Goal: Task Accomplishment & Management: Complete application form

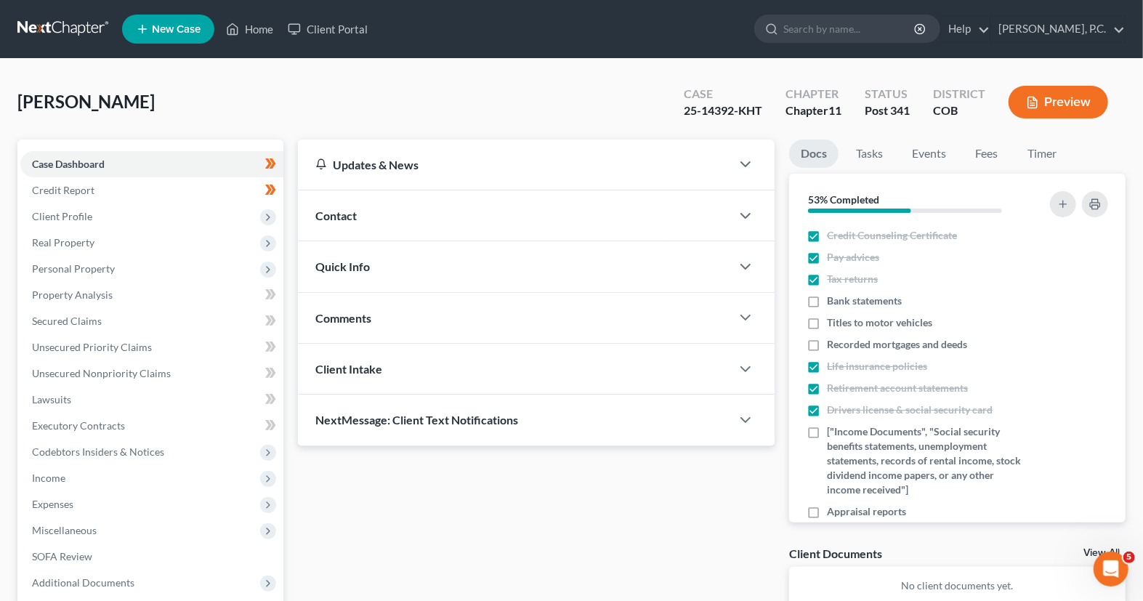
click at [1062, 102] on button "Preview" at bounding box center [1058, 102] width 100 height 33
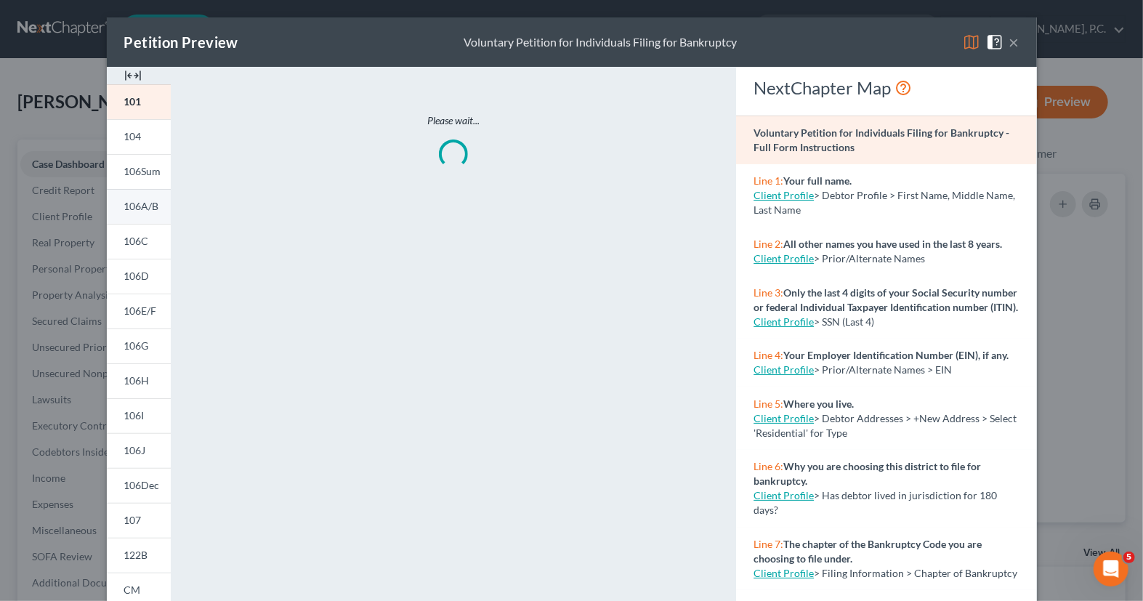
click at [145, 215] on link "106A/B" at bounding box center [139, 206] width 64 height 35
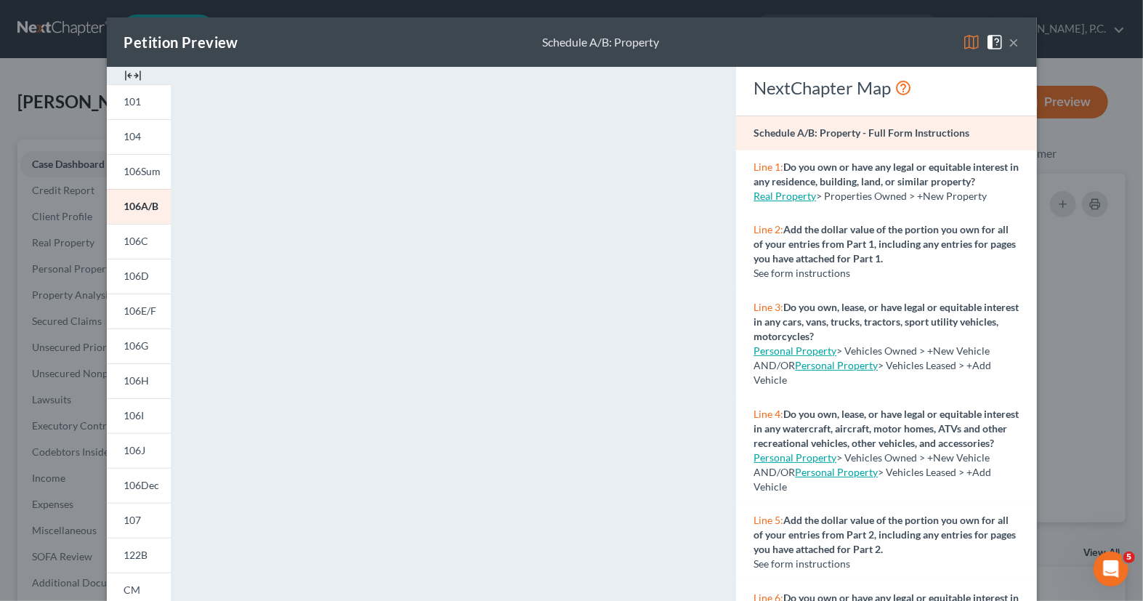
click at [1016, 44] on button "×" at bounding box center [1014, 41] width 10 height 17
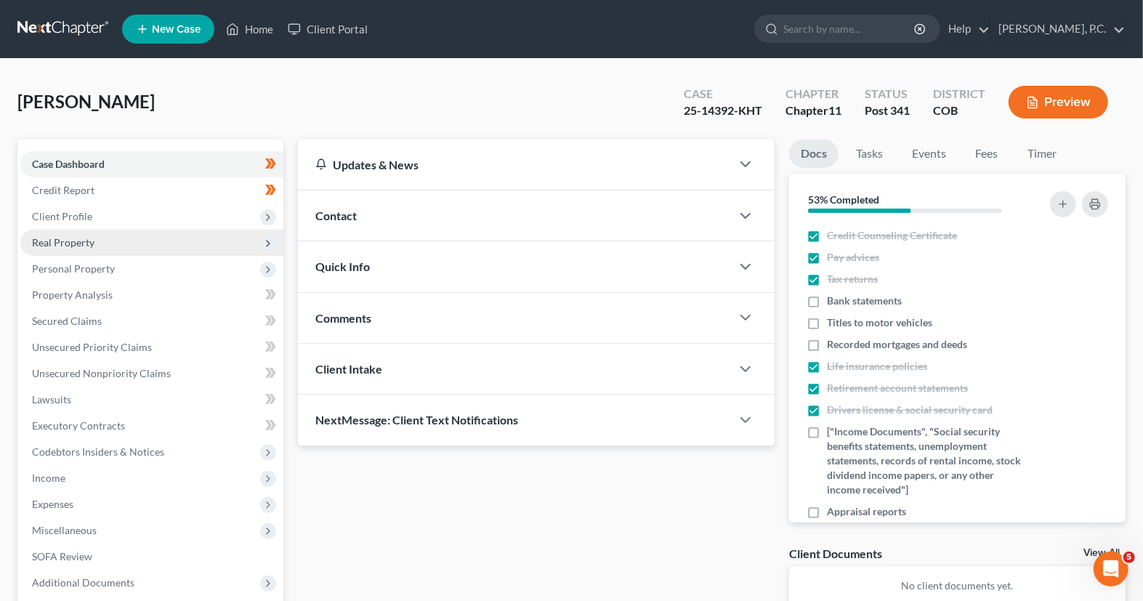
click at [113, 230] on span "Real Property" at bounding box center [151, 243] width 263 height 26
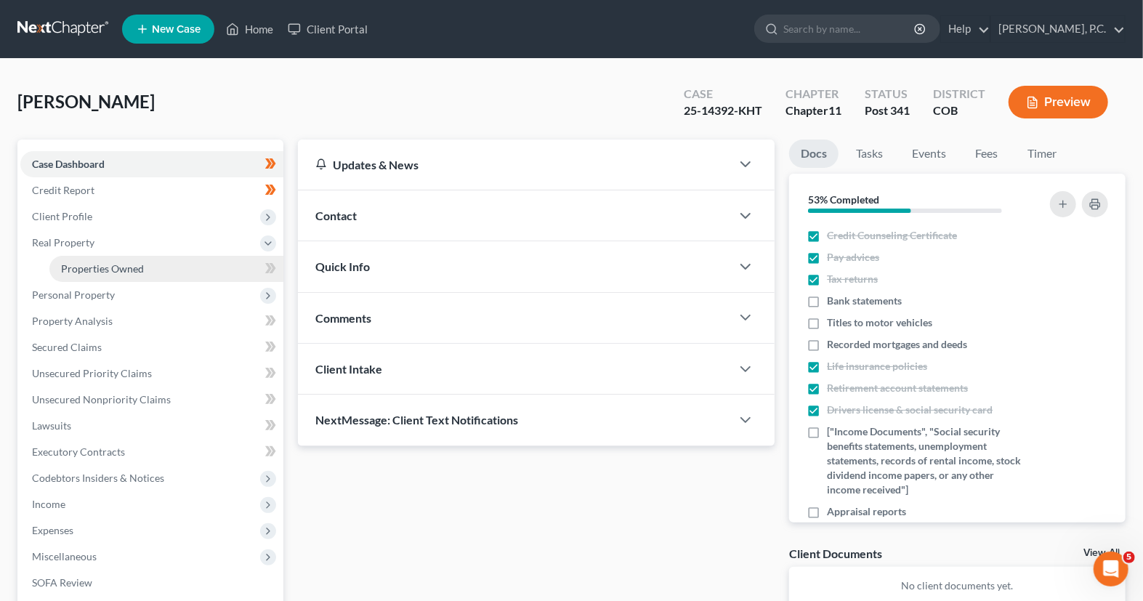
click at [118, 271] on span "Properties Owned" at bounding box center [102, 268] width 83 height 12
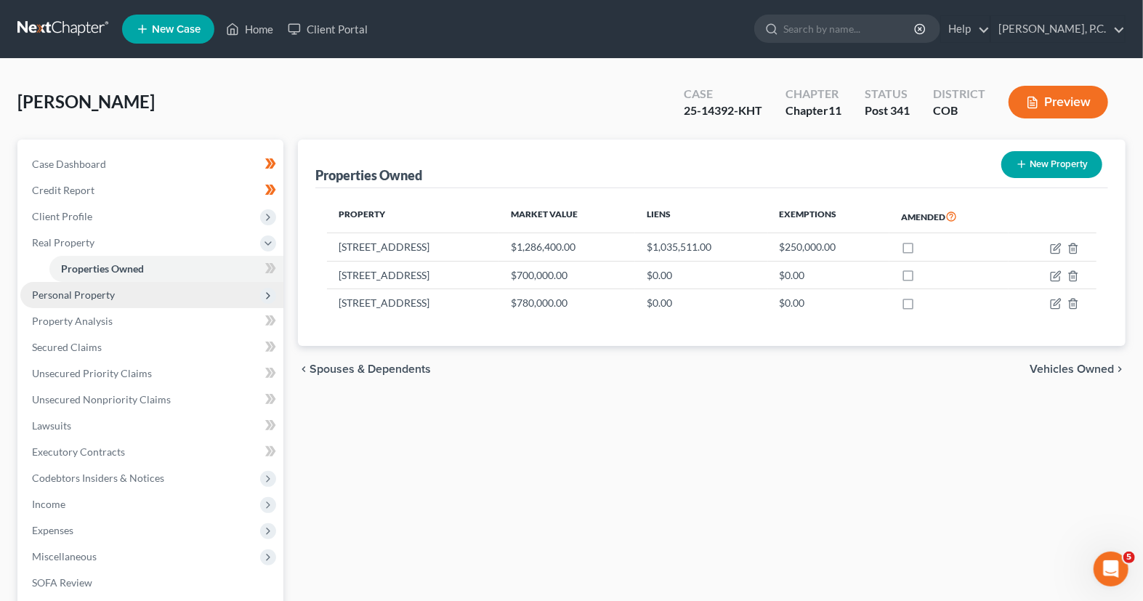
click at [115, 299] on span "Personal Property" at bounding box center [151, 295] width 263 height 26
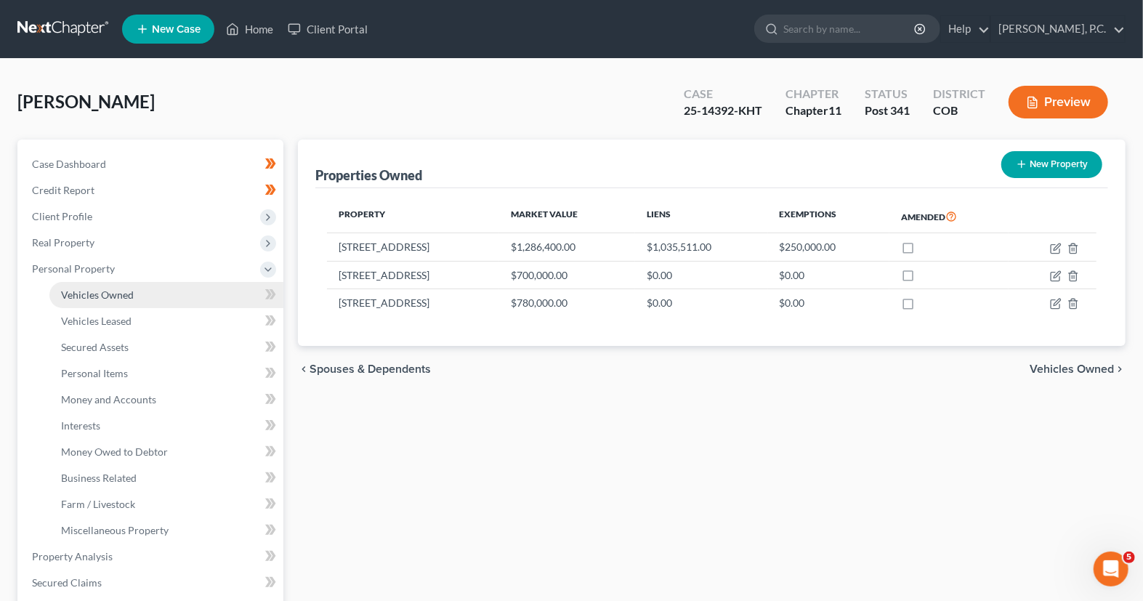
click at [121, 299] on span "Vehicles Owned" at bounding box center [97, 294] width 73 height 12
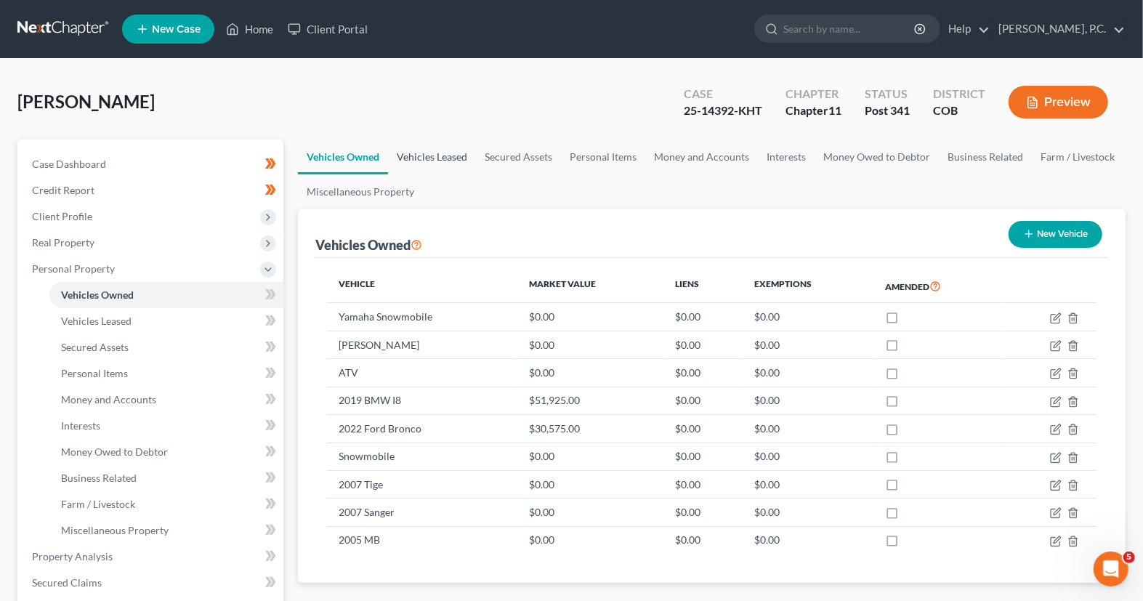
click at [445, 154] on link "Vehicles Leased" at bounding box center [432, 156] width 88 height 35
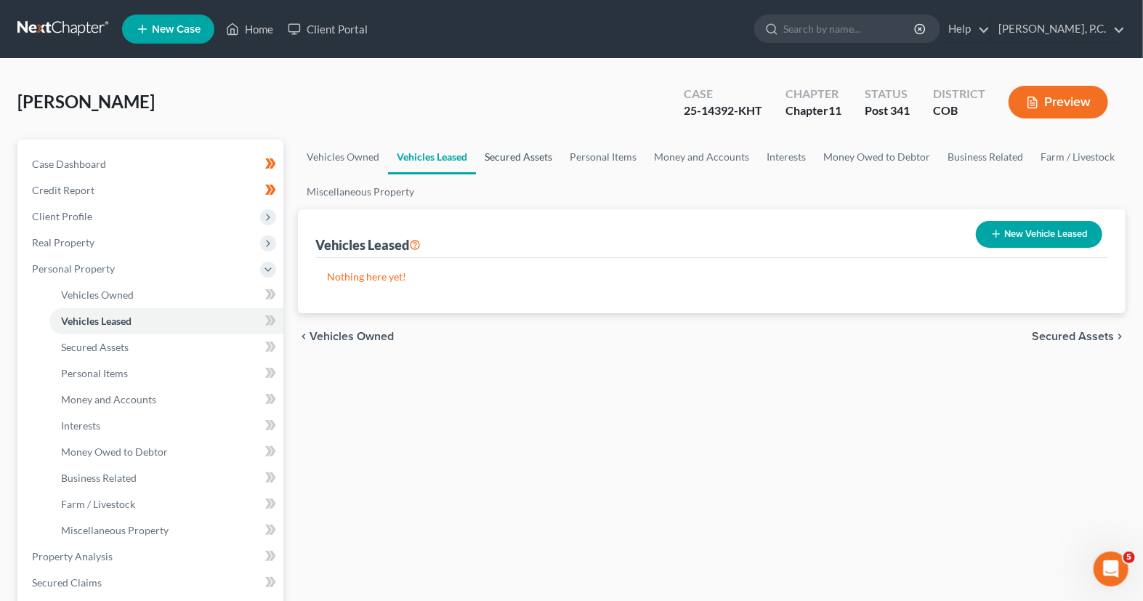
click at [515, 155] on link "Secured Assets" at bounding box center [518, 156] width 85 height 35
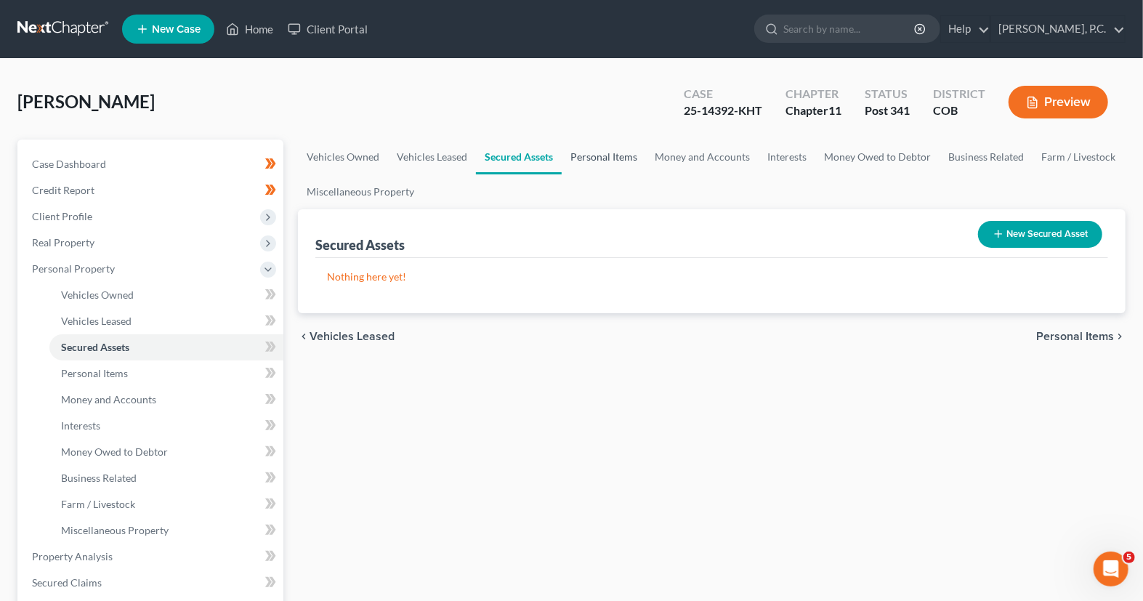
click at [592, 158] on link "Personal Items" at bounding box center [604, 156] width 84 height 35
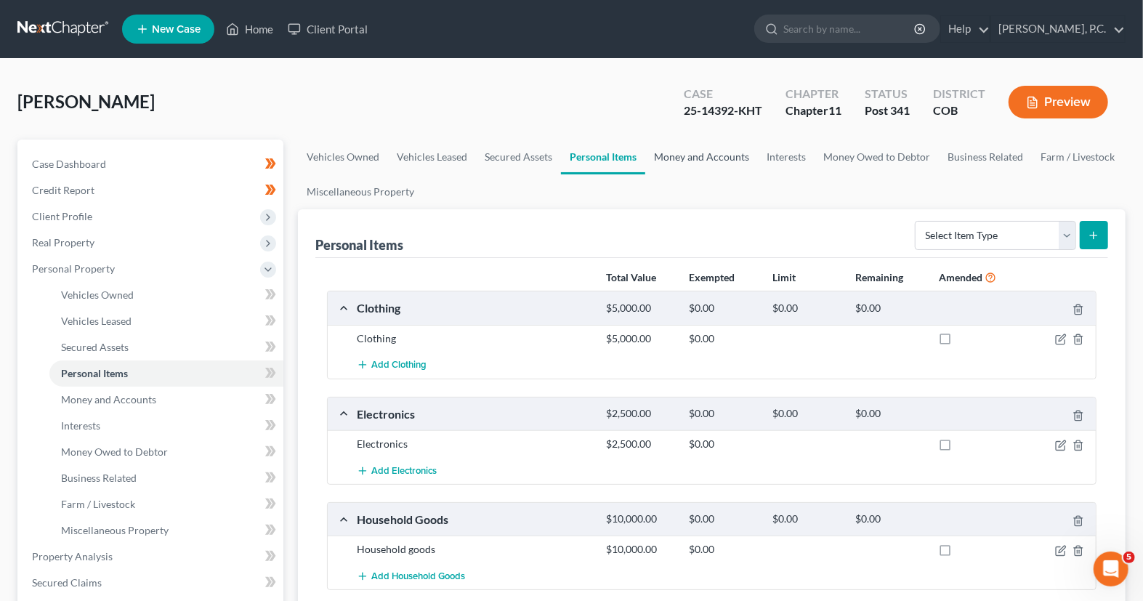
click at [697, 161] on link "Money and Accounts" at bounding box center [701, 156] width 113 height 35
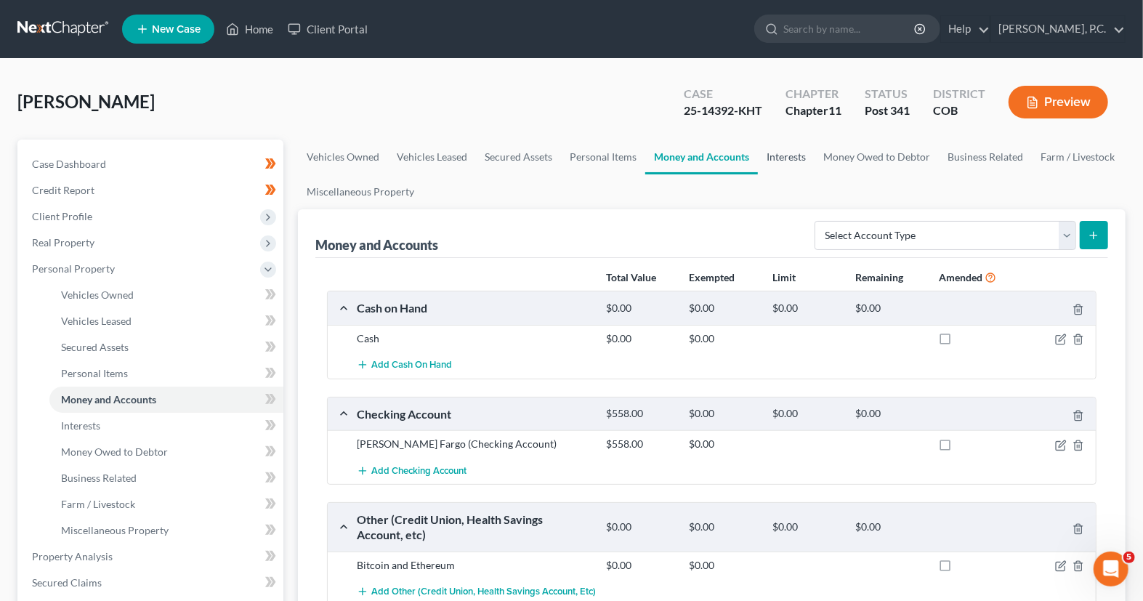
click at [780, 151] on link "Interests" at bounding box center [786, 156] width 57 height 35
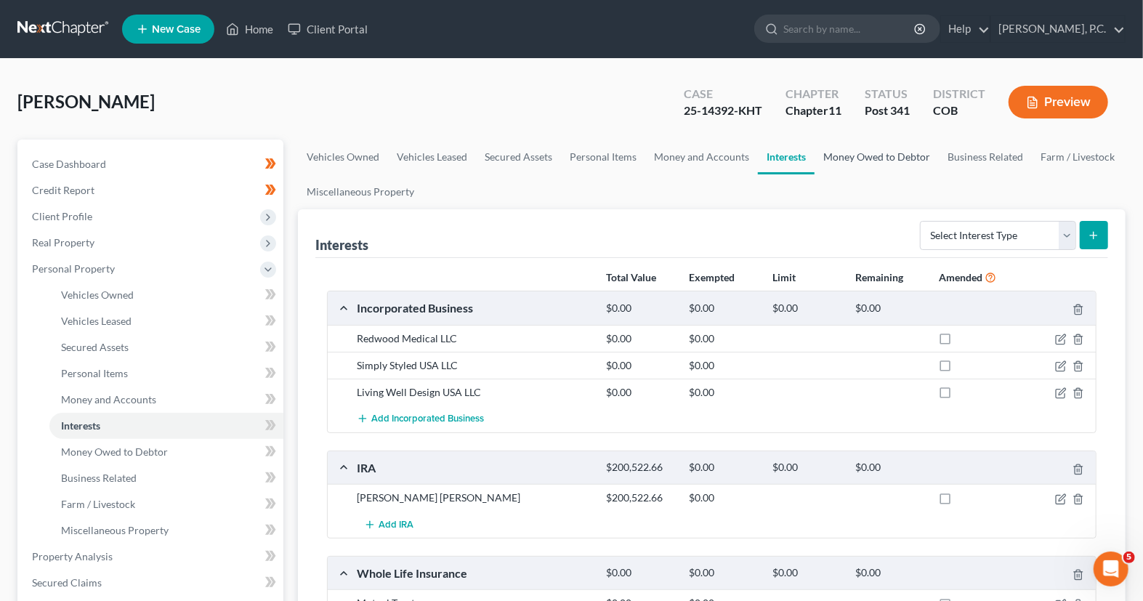
click at [868, 168] on link "Money Owed to Debtor" at bounding box center [876, 156] width 124 height 35
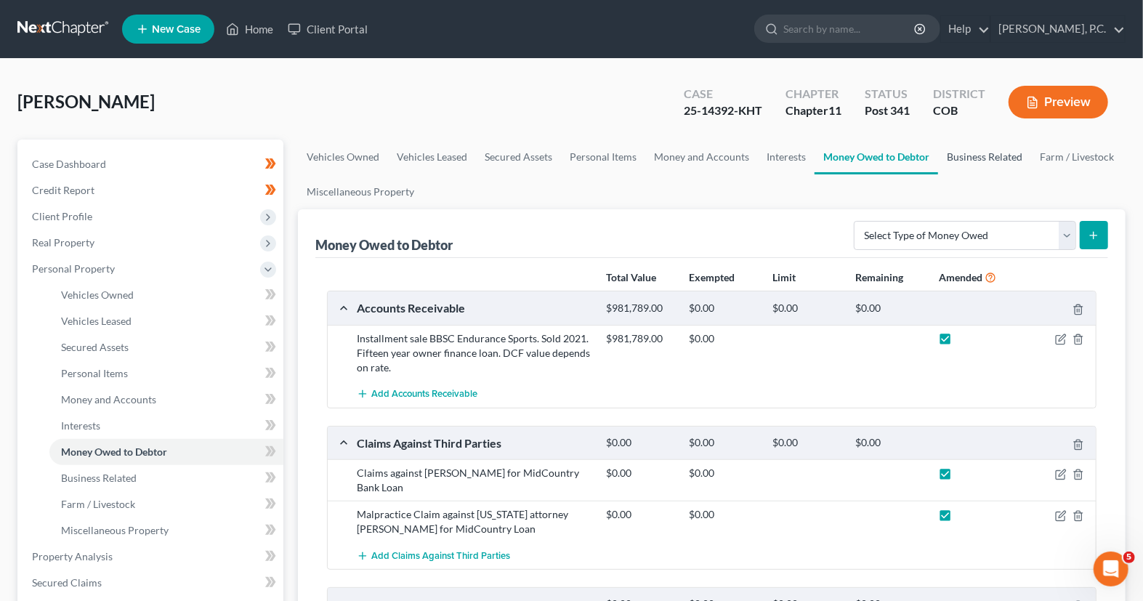
click at [966, 152] on link "Business Related" at bounding box center [984, 156] width 93 height 35
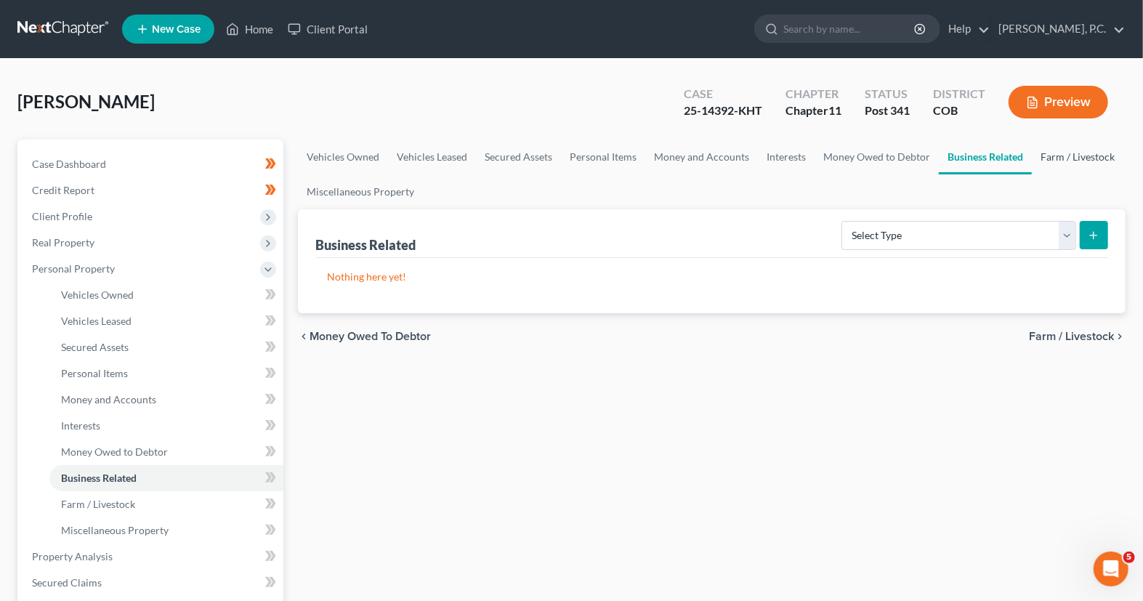
click at [1069, 156] on link "Farm / Livestock" at bounding box center [1078, 156] width 92 height 35
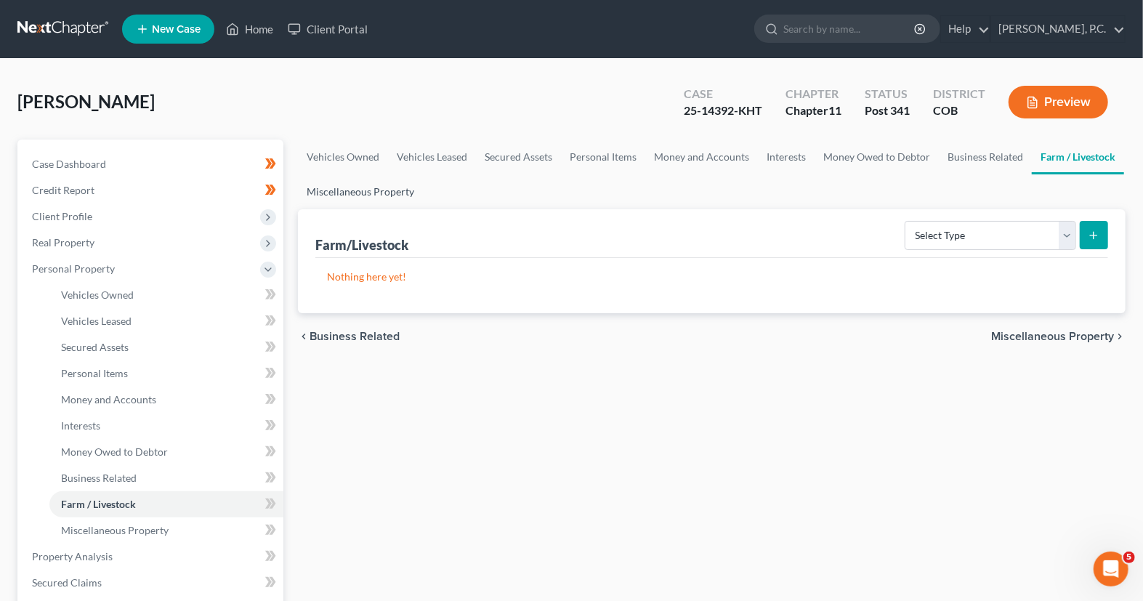
click at [363, 189] on link "Miscellaneous Property" at bounding box center [360, 191] width 125 height 35
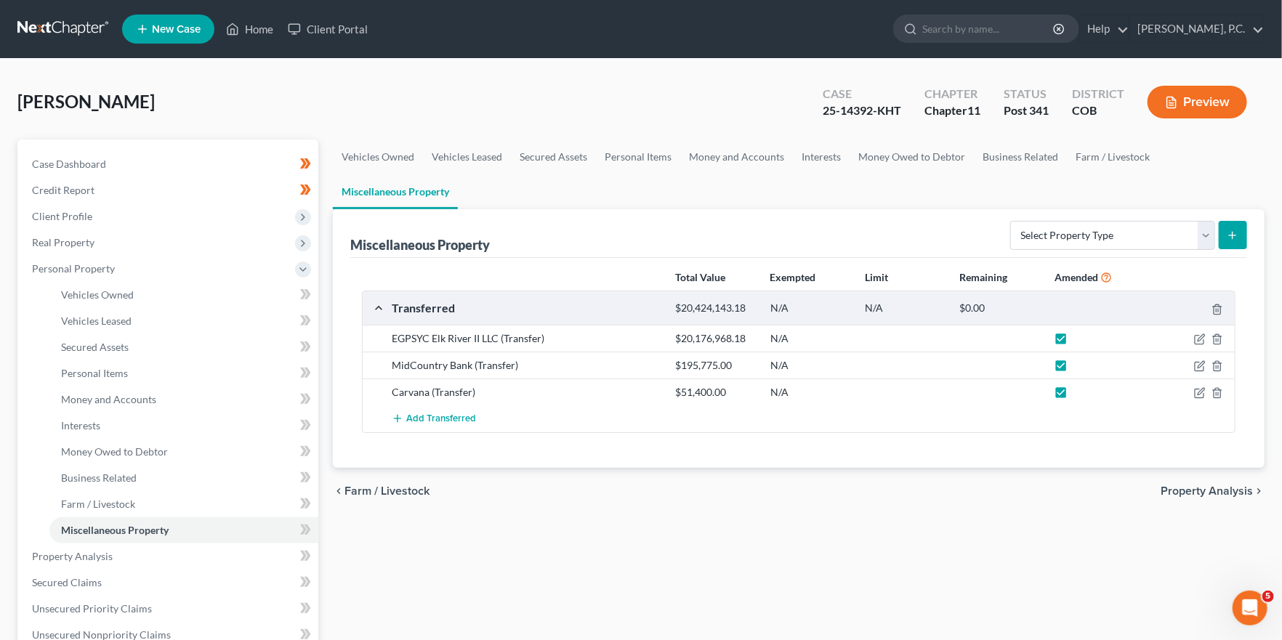
click at [1142, 108] on button "Preview" at bounding box center [1197, 102] width 100 height 33
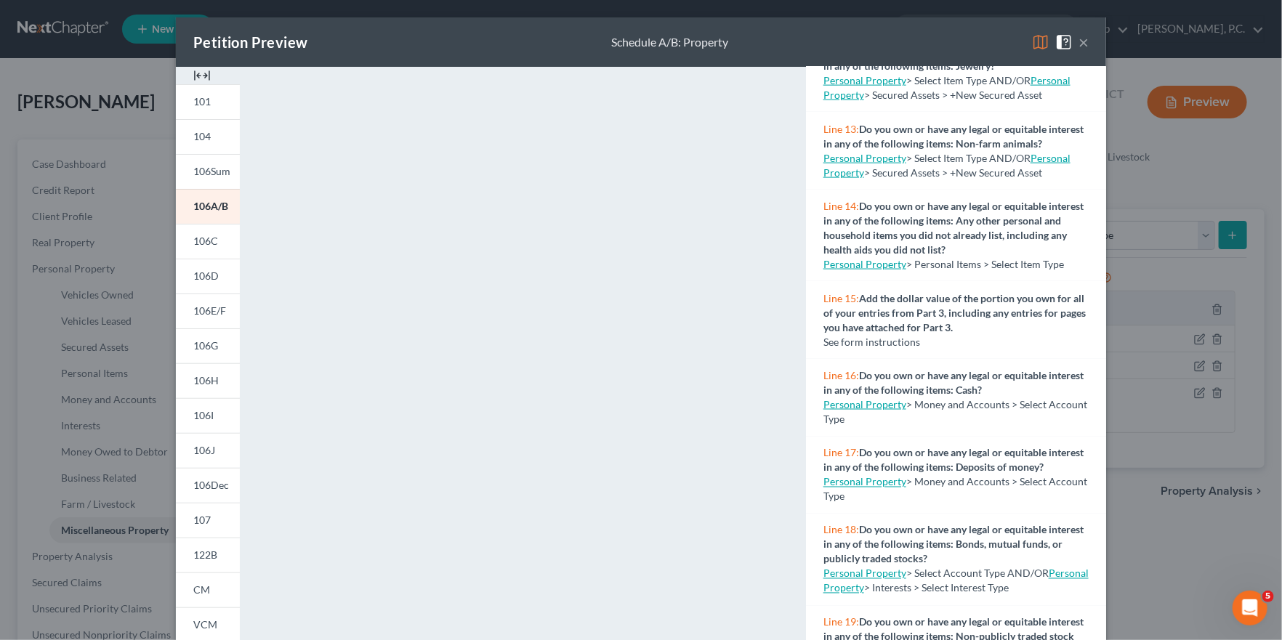
scroll to position [1156, 0]
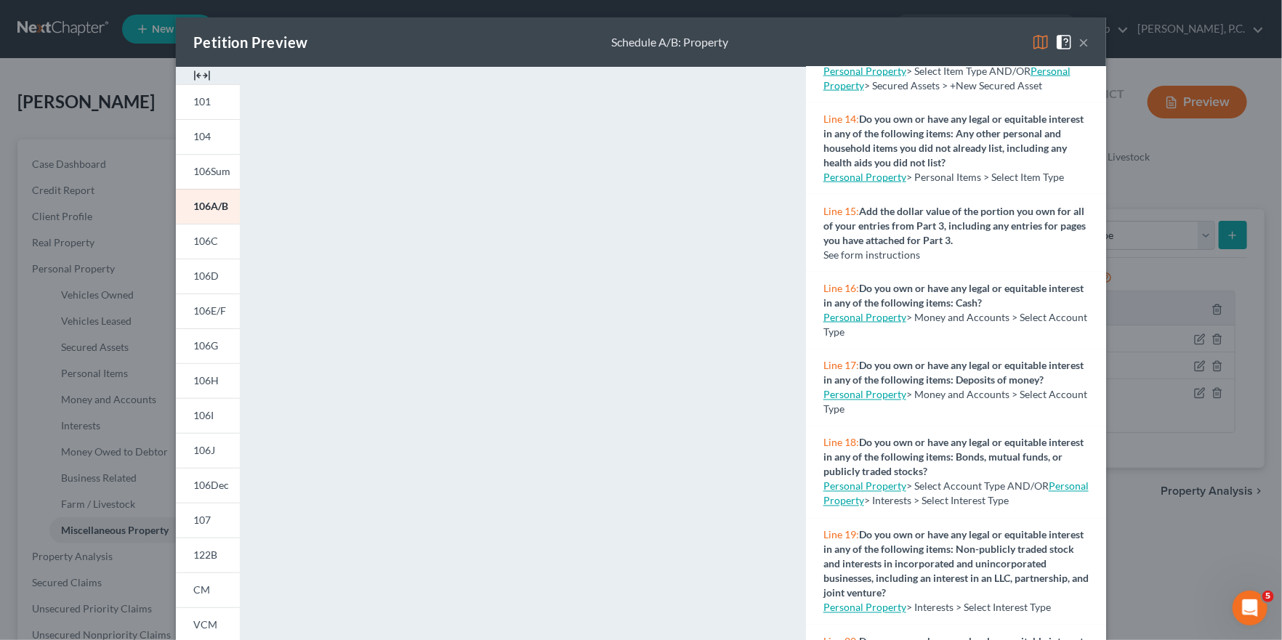
click at [1088, 41] on div "Petition Preview Schedule A/B: Property ×" at bounding box center [641, 41] width 930 height 49
click at [1085, 45] on button "×" at bounding box center [1083, 41] width 10 height 17
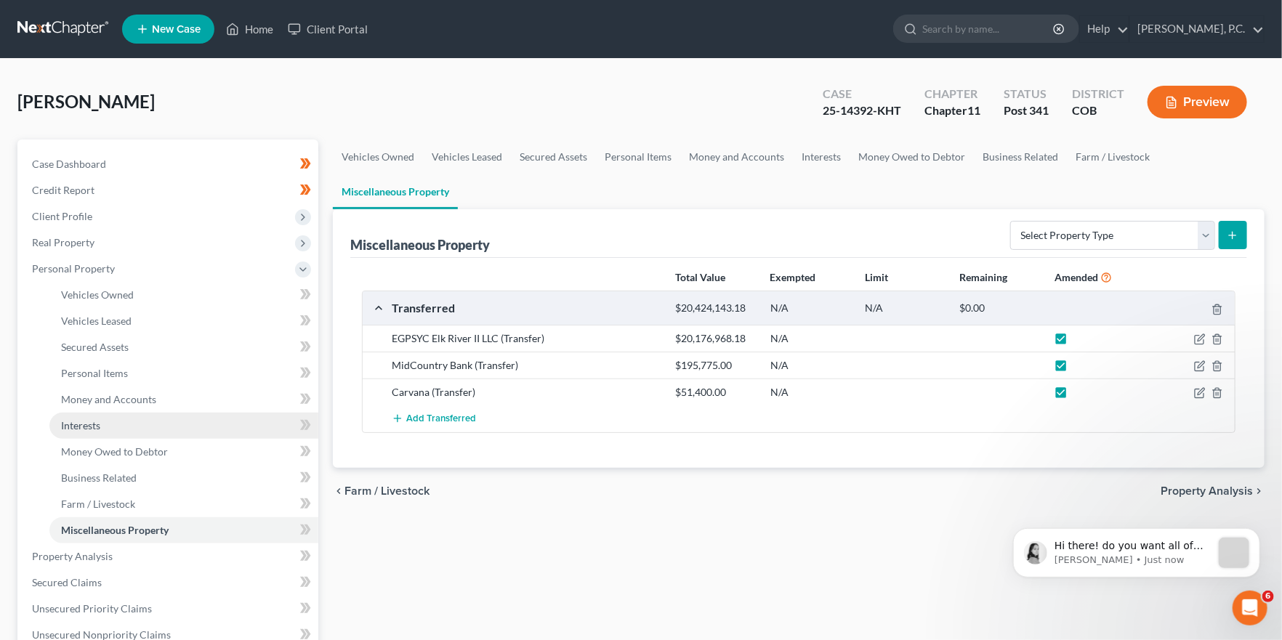
scroll to position [0, 0]
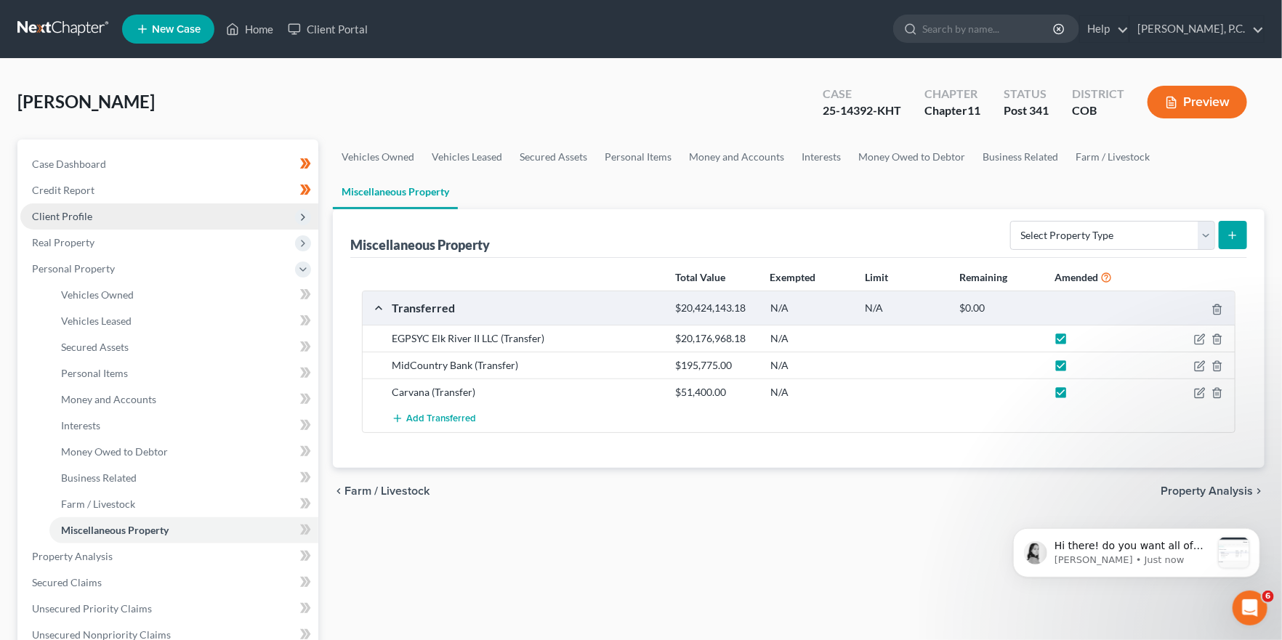
click at [124, 215] on span "Client Profile" at bounding box center [169, 216] width 298 height 26
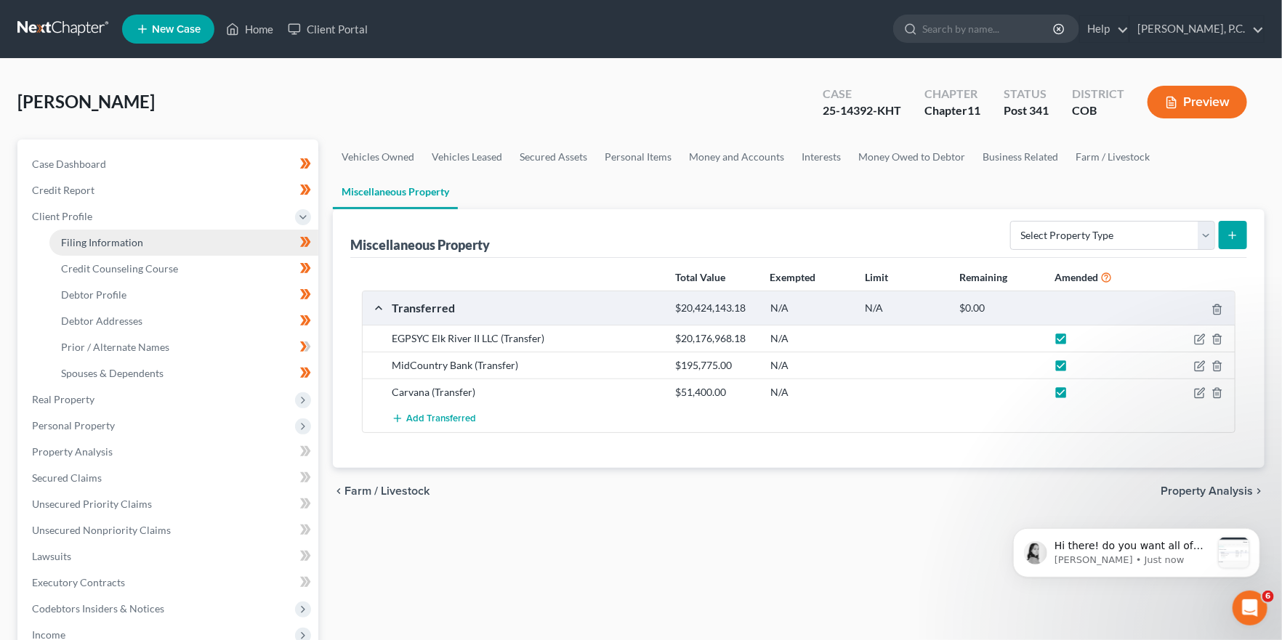
click at [135, 245] on span "Filing Information" at bounding box center [102, 242] width 82 height 12
select select "0"
select select "3"
select select "0"
select select "1"
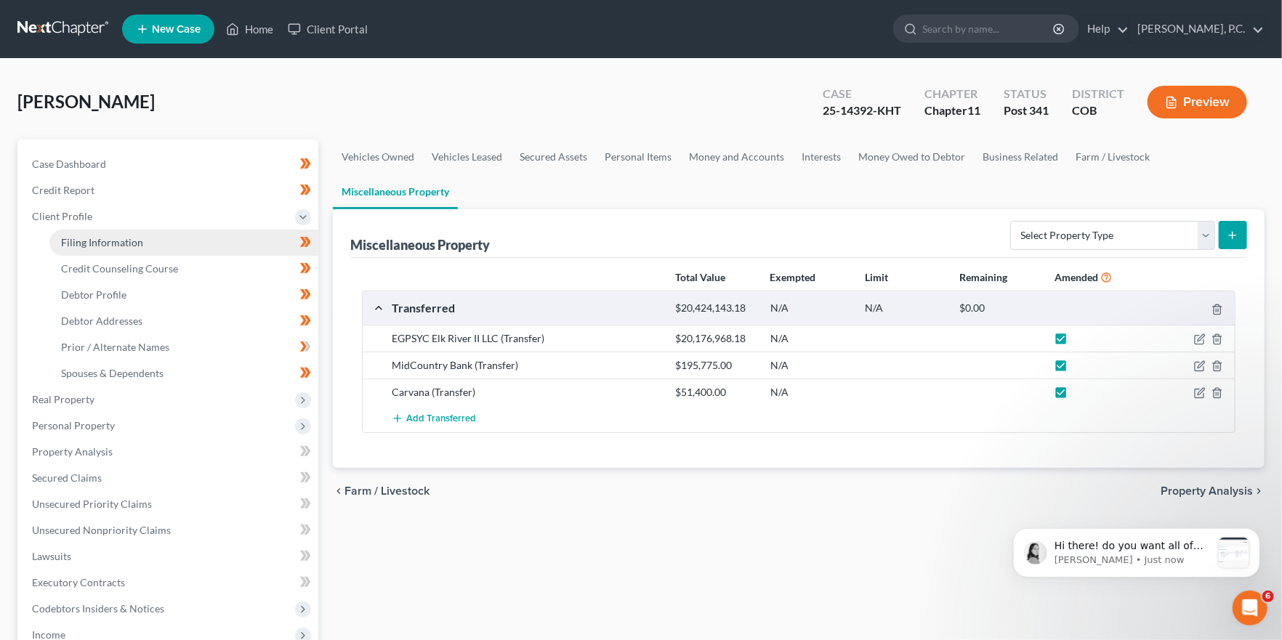
select select "5"
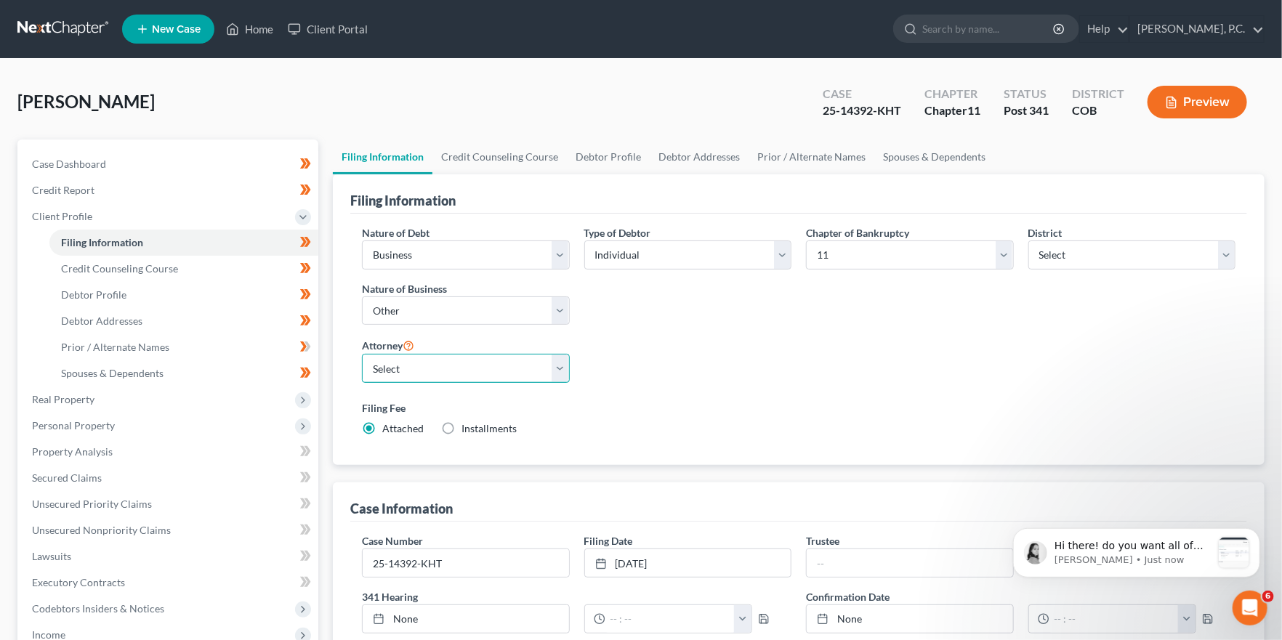
click at [558, 372] on select "Select Edward Levy - COB" at bounding box center [466, 368] width 208 height 29
click at [506, 158] on link "Credit Counseling Course" at bounding box center [499, 156] width 134 height 35
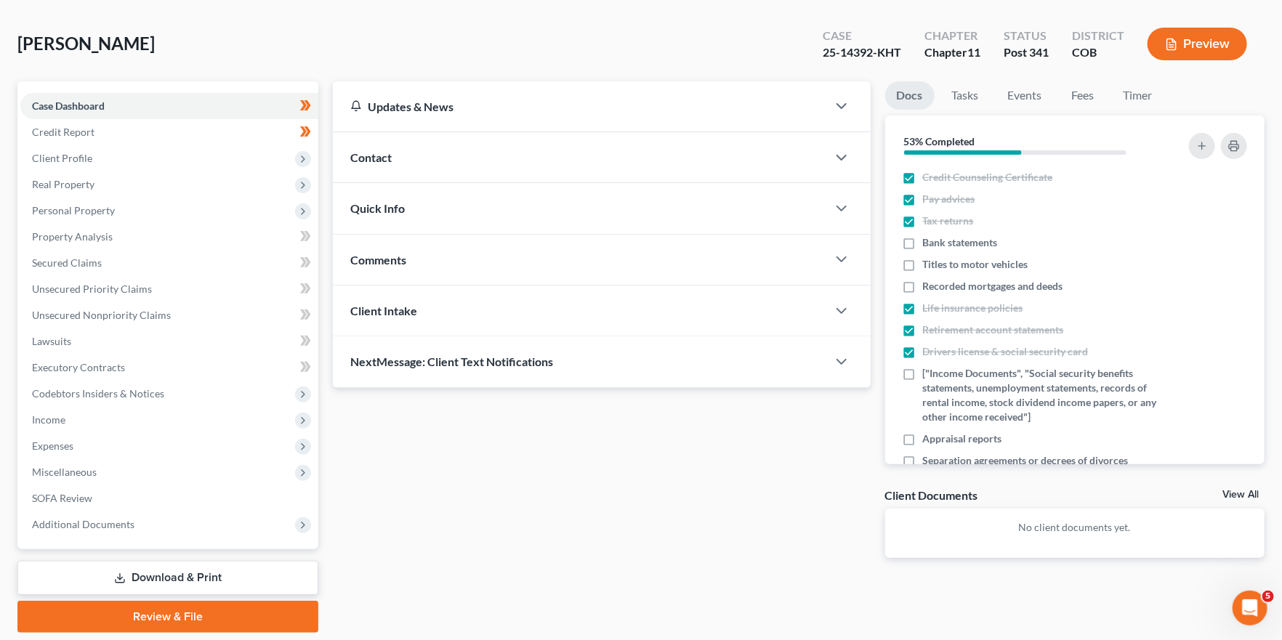
scroll to position [56, 0]
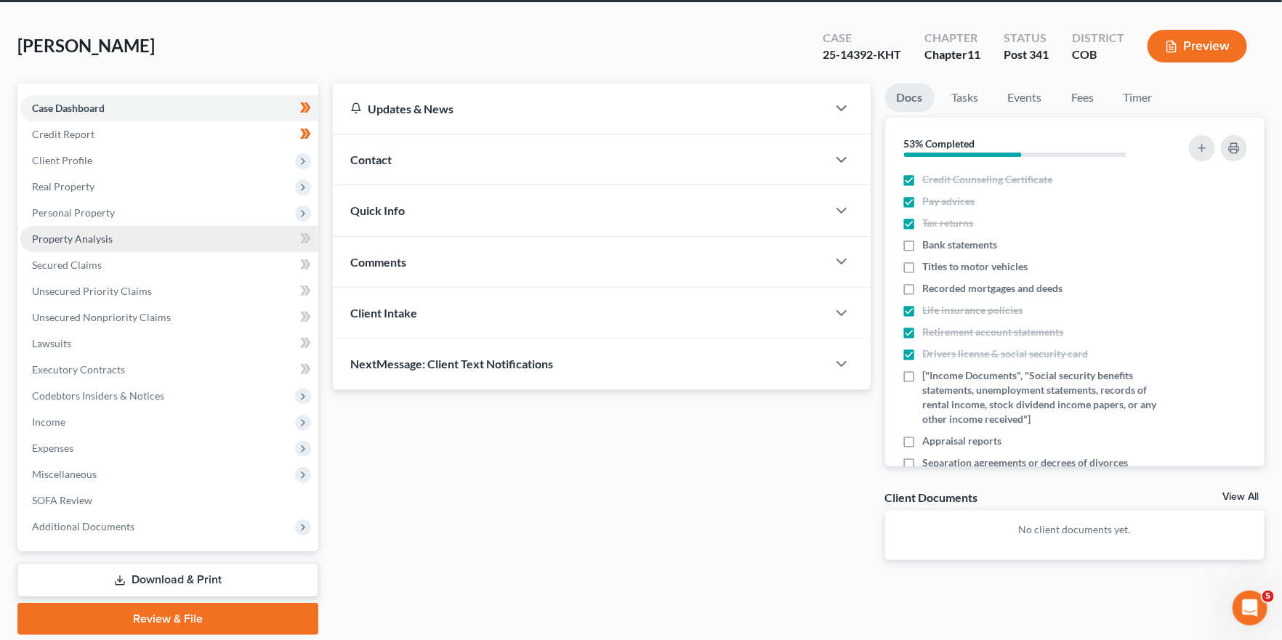
click at [138, 226] on link "Property Analysis" at bounding box center [169, 239] width 298 height 26
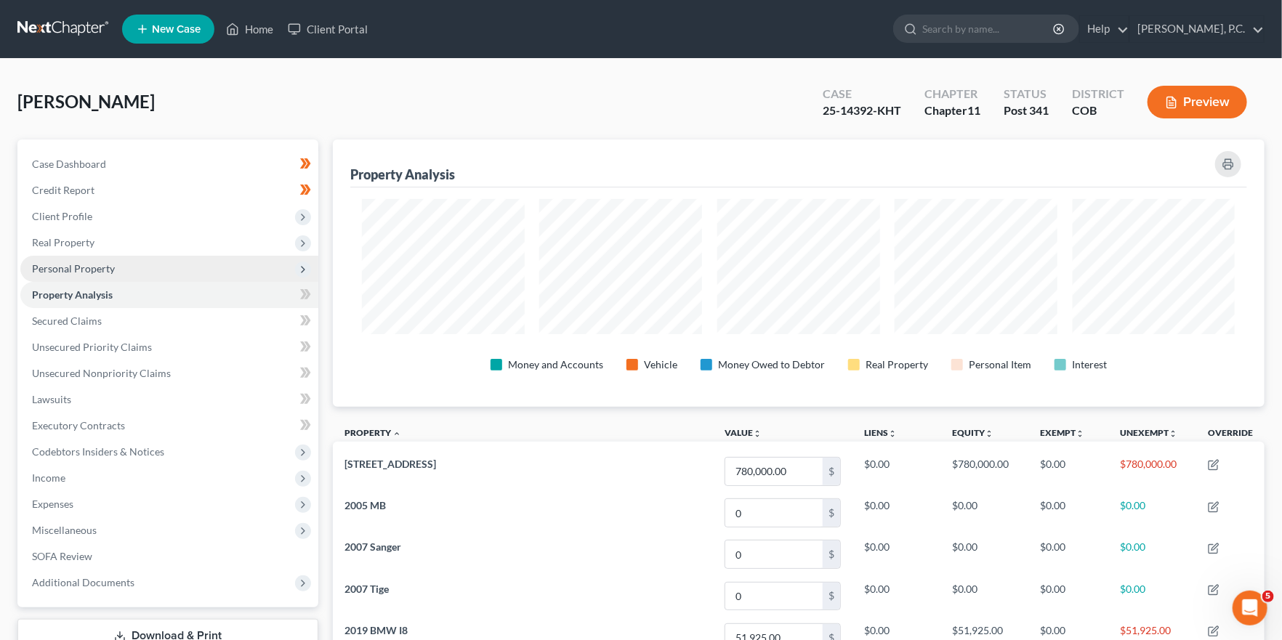
click at [129, 273] on span "Personal Property" at bounding box center [169, 269] width 298 height 26
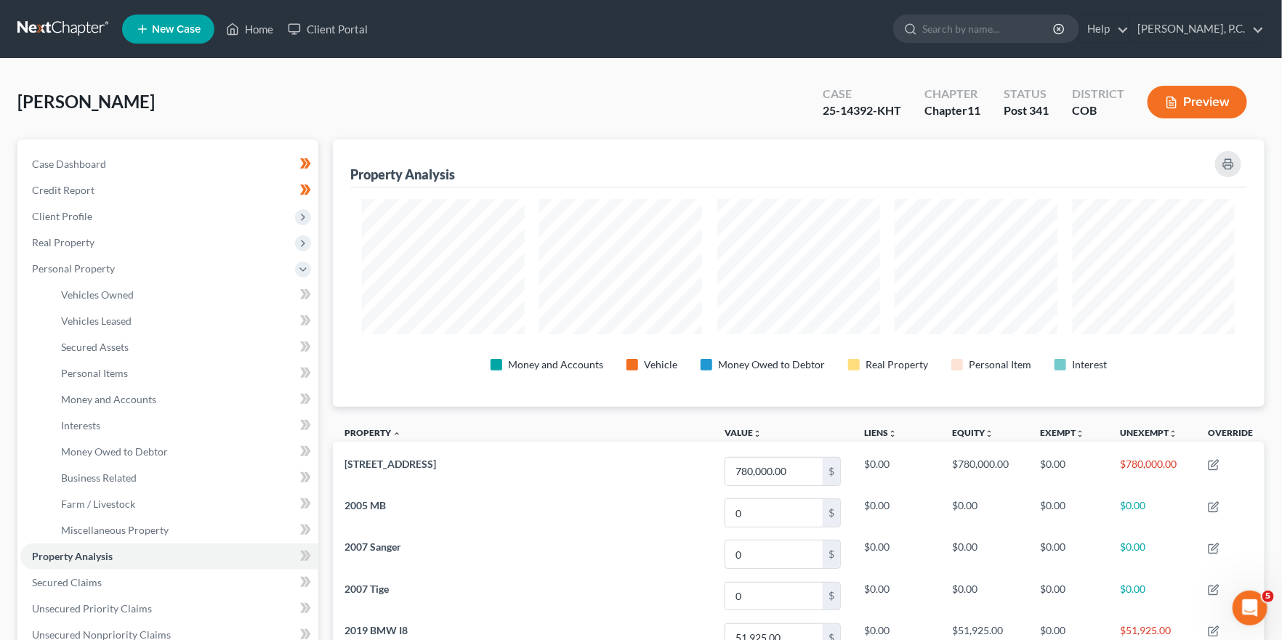
click at [1187, 100] on button "Preview" at bounding box center [1197, 102] width 100 height 33
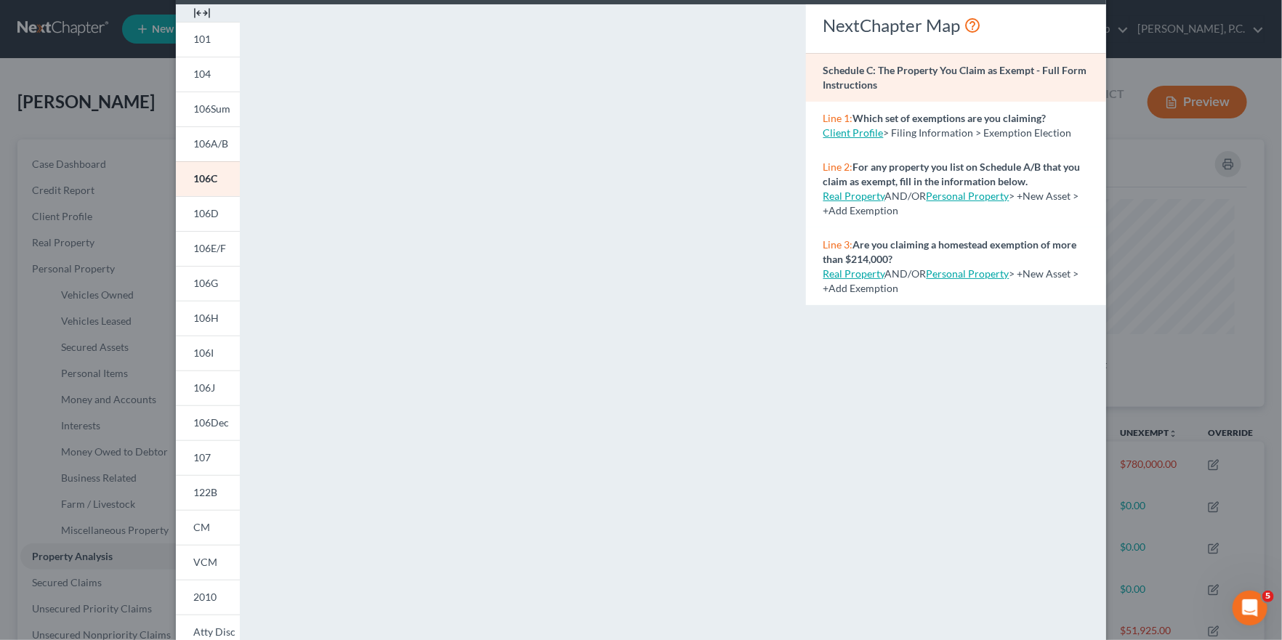
scroll to position [63, 0]
click at [214, 137] on span "106A/B" at bounding box center [210, 143] width 35 height 12
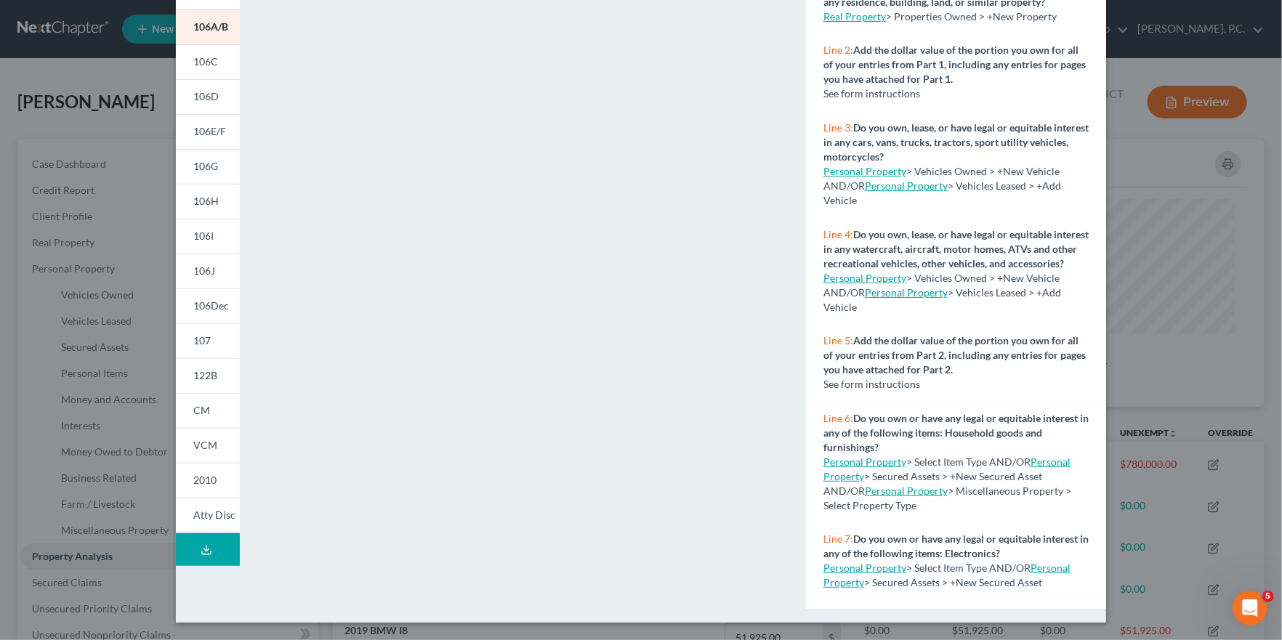
scroll to position [0, 0]
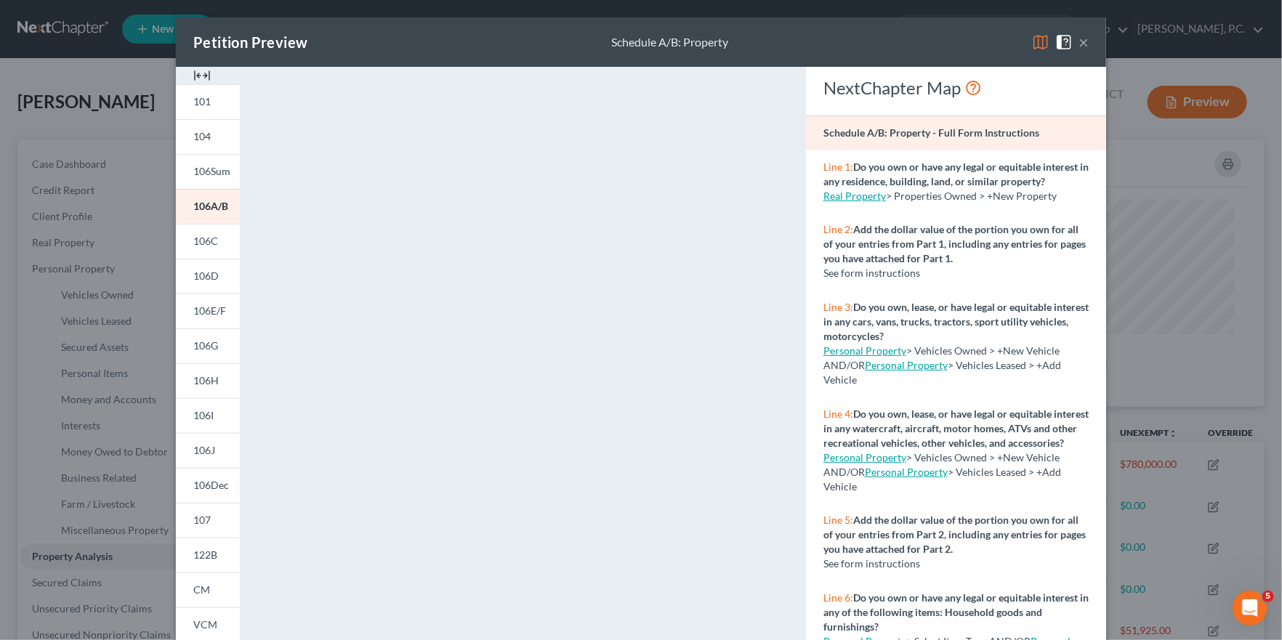
click at [1085, 44] on button "×" at bounding box center [1083, 41] width 10 height 17
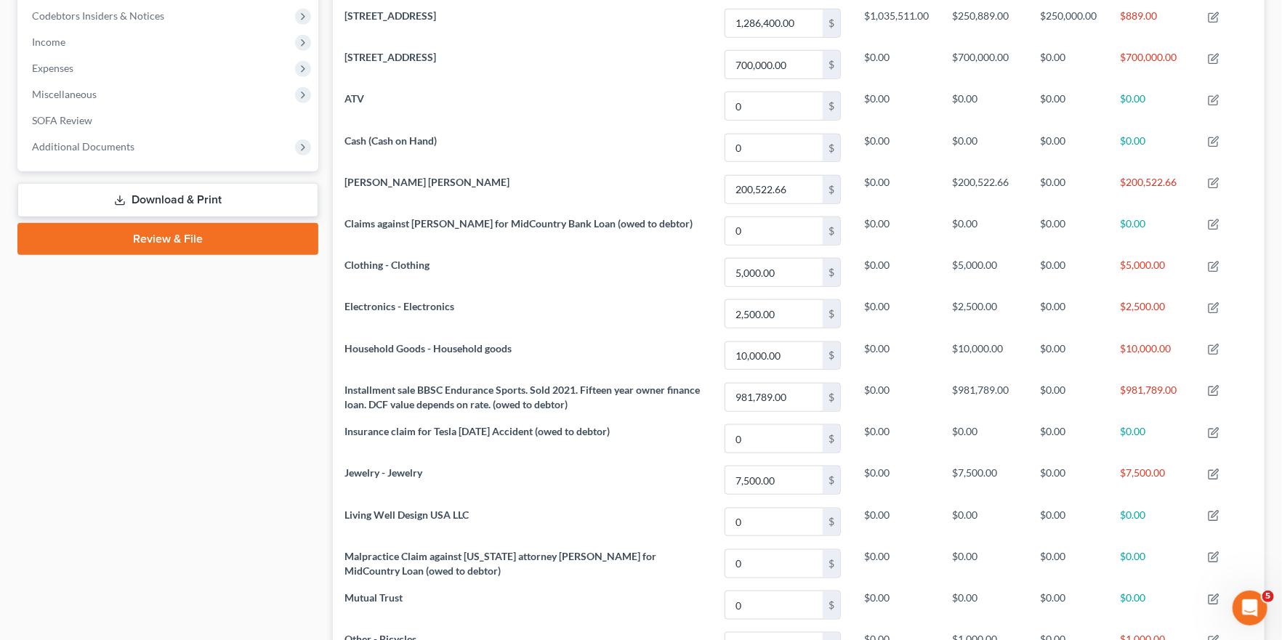
scroll to position [594, 0]
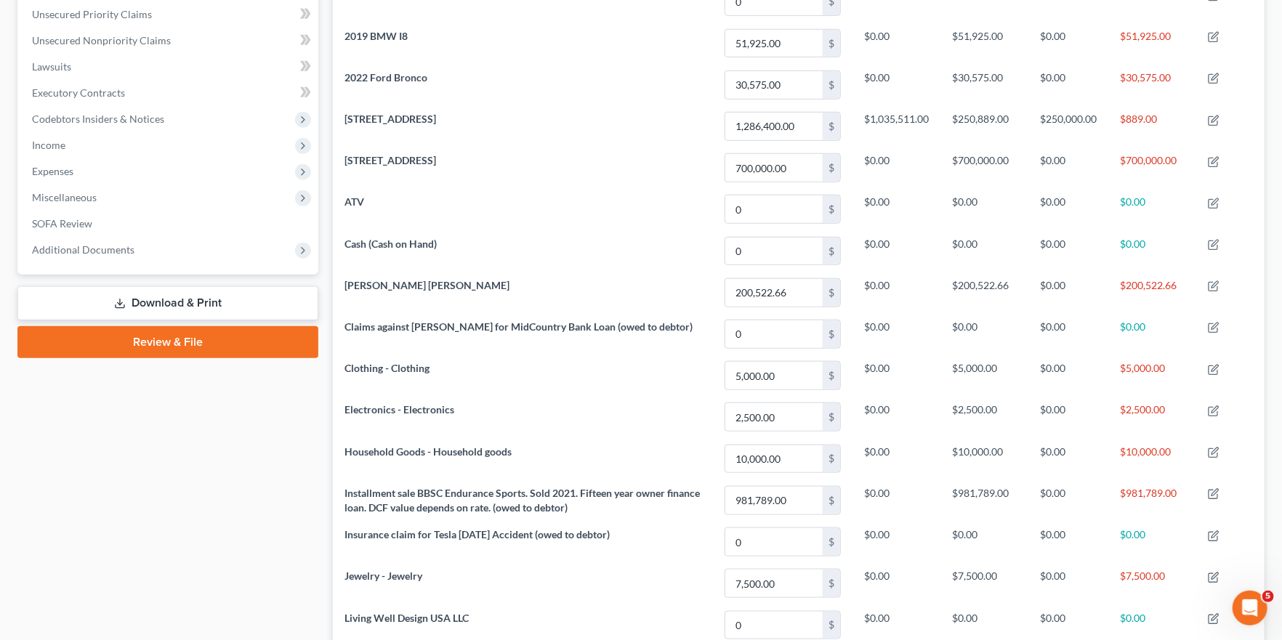
click at [142, 343] on link "Review & File" at bounding box center [167, 342] width 301 height 32
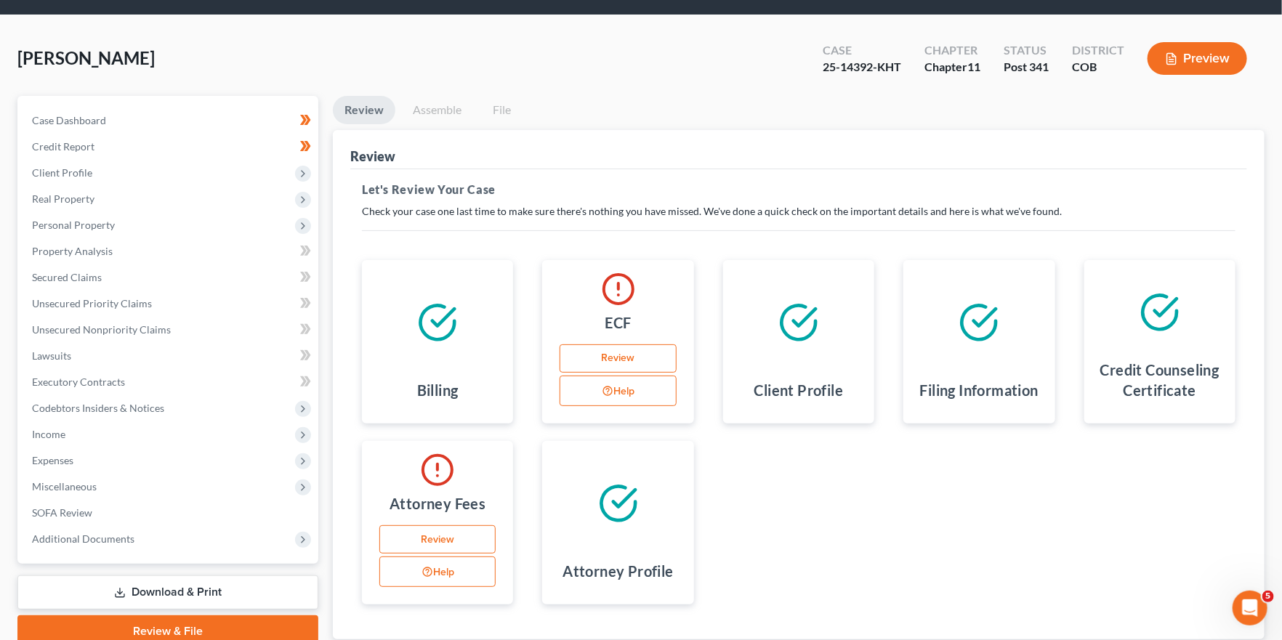
scroll to position [145, 0]
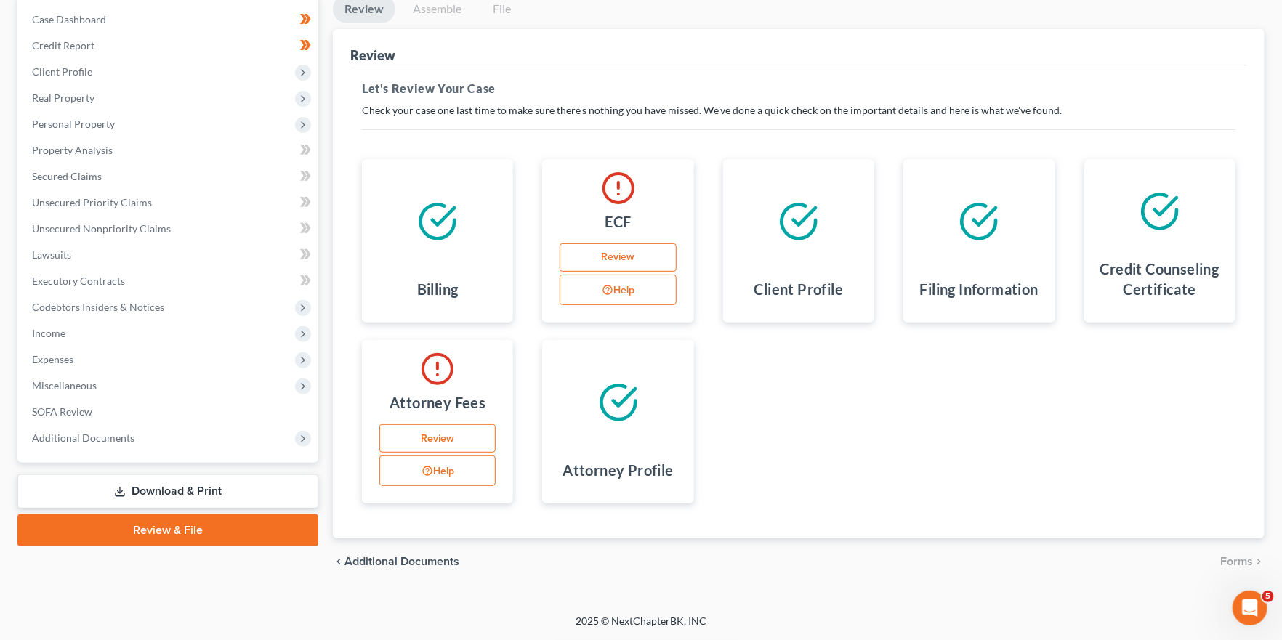
click at [652, 290] on button "Help" at bounding box center [617, 290] width 116 height 31
click at [739, 434] on div "Billing ECF Review Help Client Profile Filing Information Credit Counseling Cer…" at bounding box center [798, 331] width 902 height 379
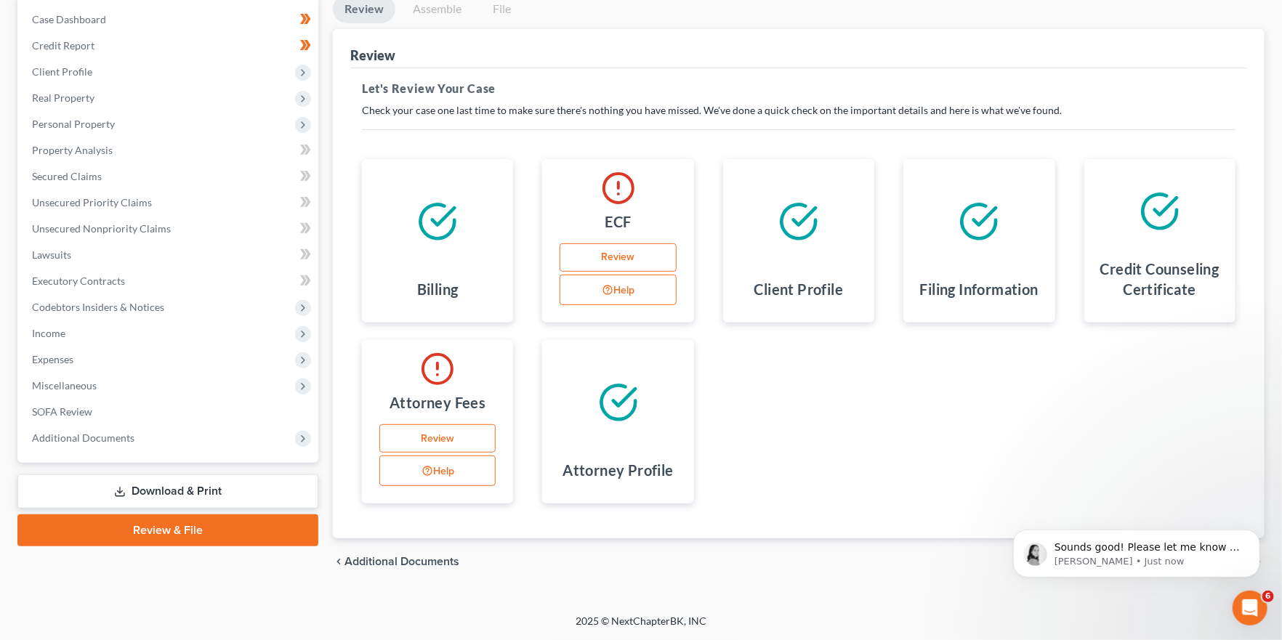
scroll to position [0, 0]
